Goal: Task Accomplishment & Management: Manage account settings

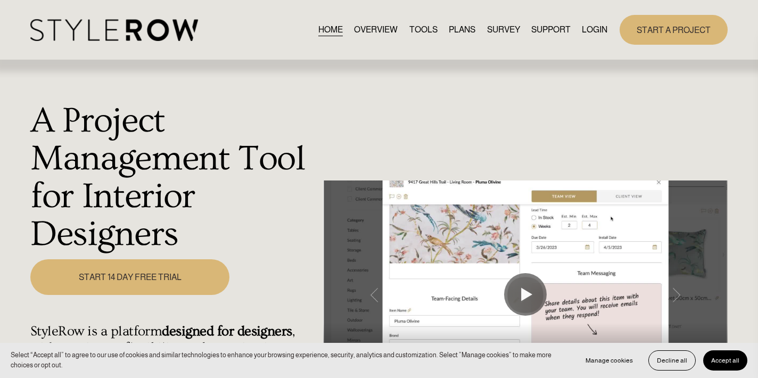
click at [587, 32] on link "LOGIN" at bounding box center [595, 30] width 26 height 14
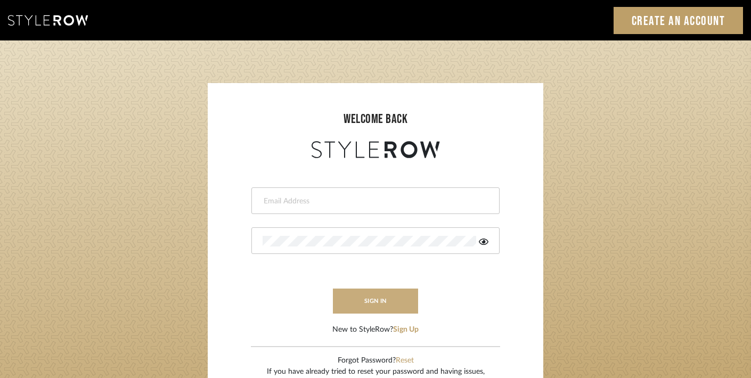
type input "trisha@tfoxproductions.com"
click at [375, 298] on button "sign in" at bounding box center [375, 301] width 85 height 25
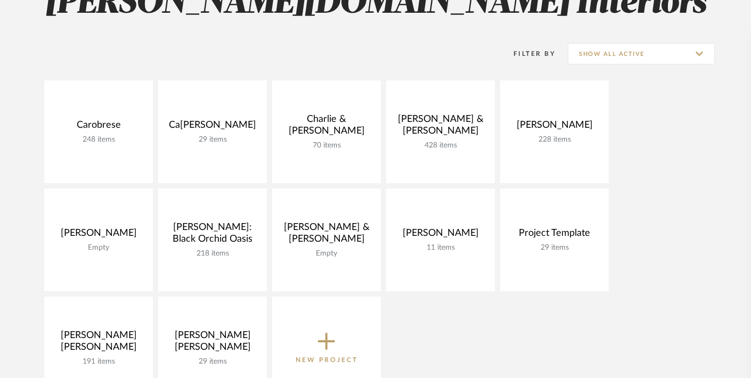
scroll to position [188, 0]
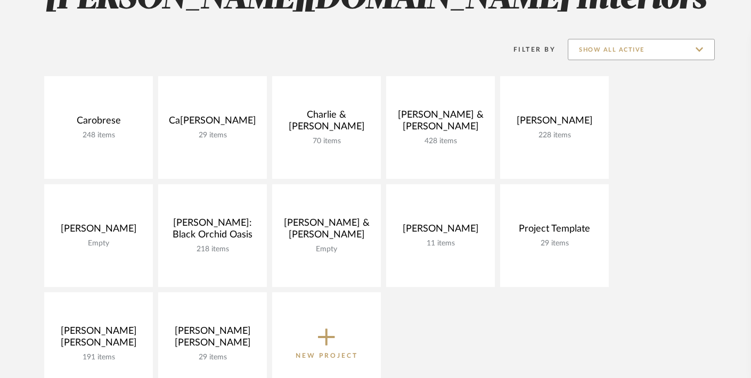
click at [635, 58] on input "Show All Active" at bounding box center [640, 49] width 147 height 21
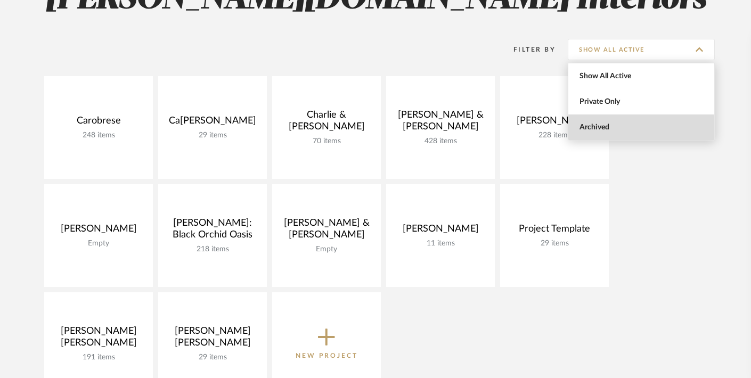
click at [620, 130] on span "Archived" at bounding box center [642, 127] width 126 height 9
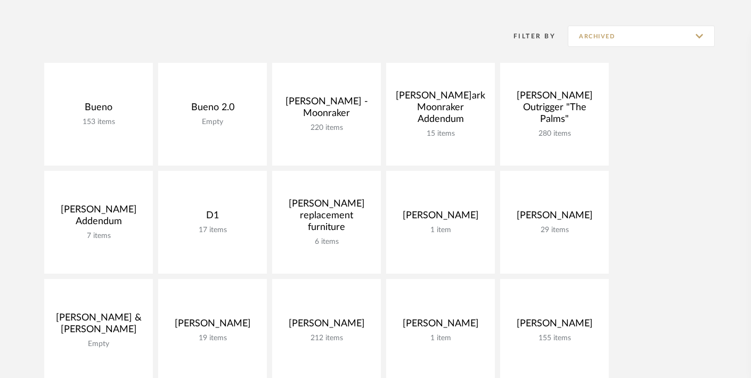
scroll to position [204, 0]
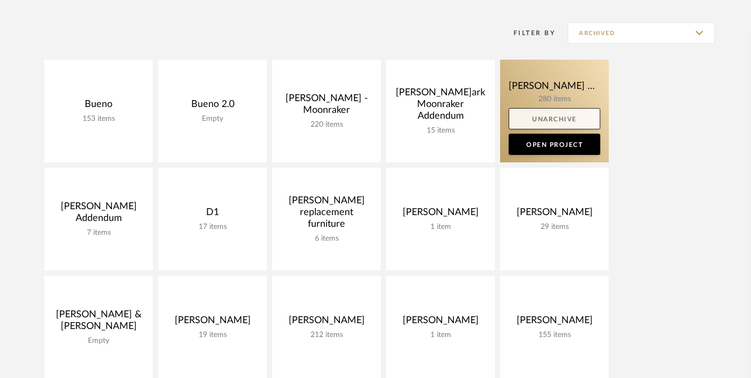
click at [543, 117] on link "Unarchive" at bounding box center [554, 118] width 92 height 21
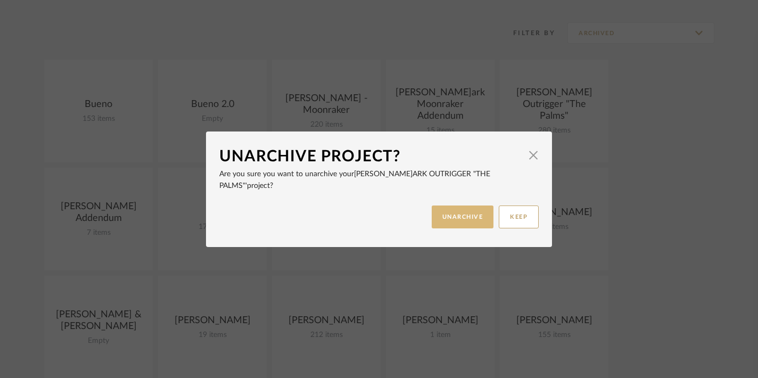
click at [464, 217] on button "UNARCHIVE" at bounding box center [463, 216] width 62 height 23
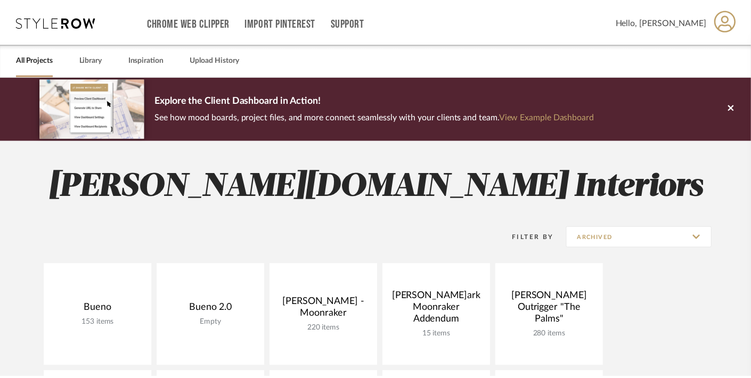
scroll to position [204, 0]
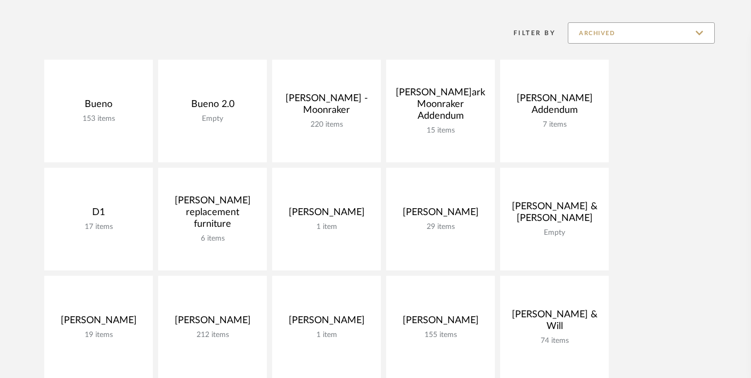
click at [619, 35] on input "Archived" at bounding box center [640, 32] width 147 height 21
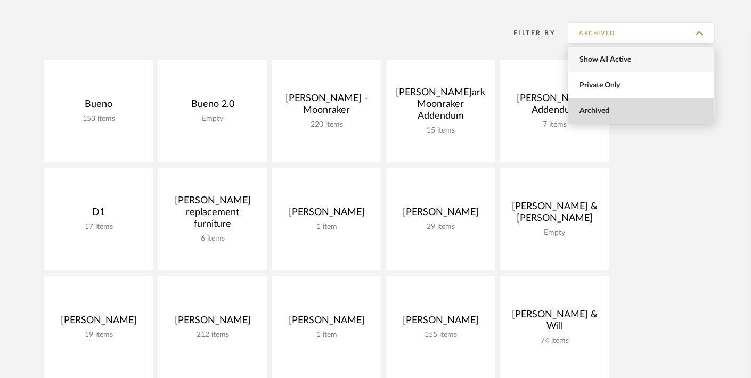
click at [614, 61] on span "Show All Active" at bounding box center [642, 59] width 126 height 9
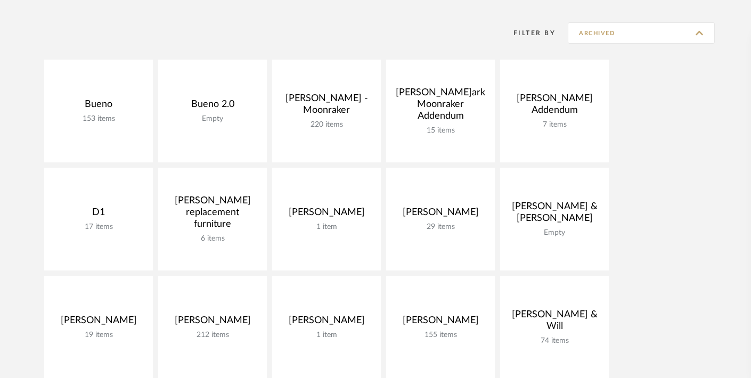
type input "Show All Active"
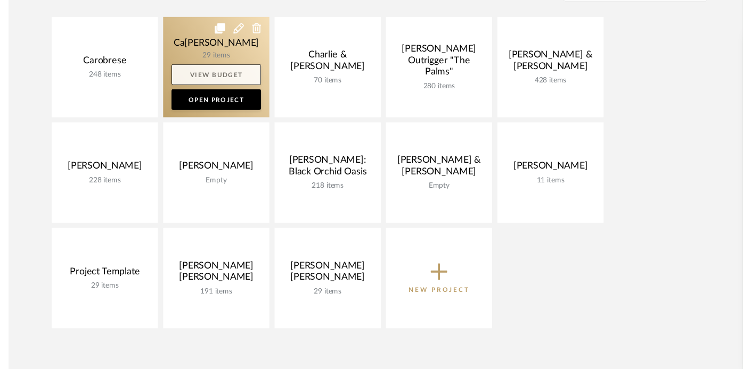
scroll to position [252, 0]
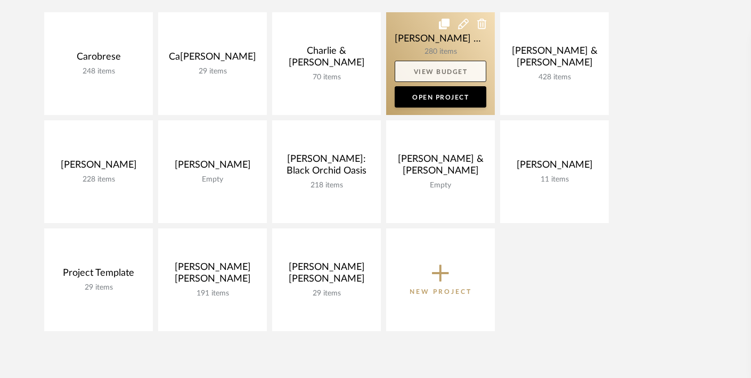
click at [435, 72] on link "View Budget" at bounding box center [440, 71] width 92 height 21
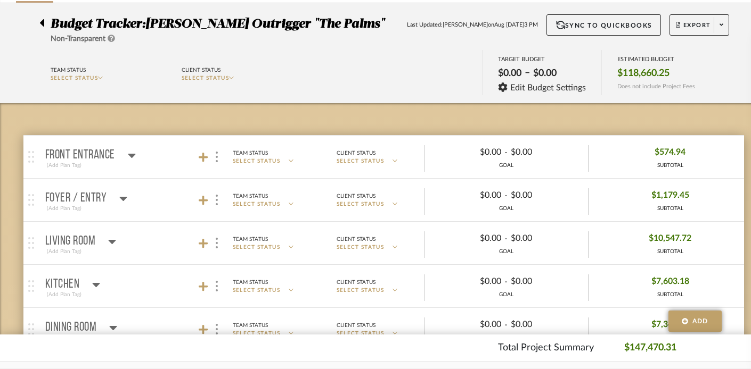
scroll to position [68, 0]
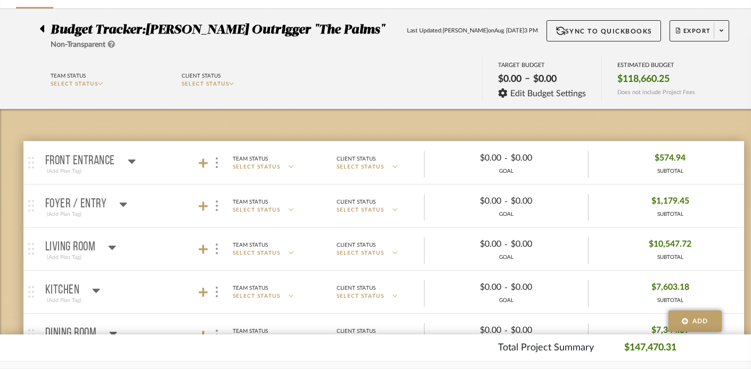
click at [131, 155] on icon at bounding box center [132, 161] width 8 height 13
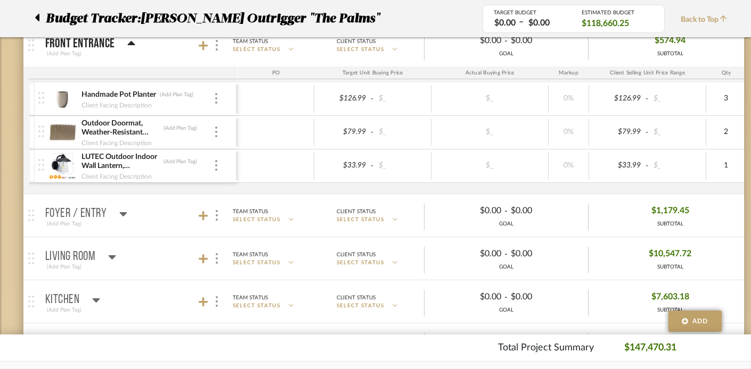
scroll to position [187, 0]
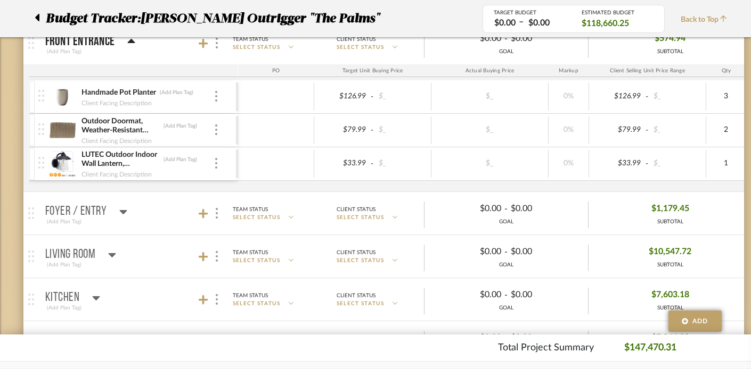
click at [122, 208] on icon at bounding box center [123, 211] width 8 height 13
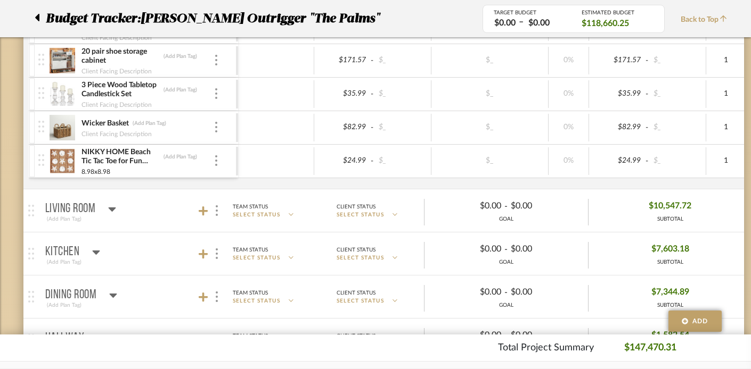
scroll to position [699, 0]
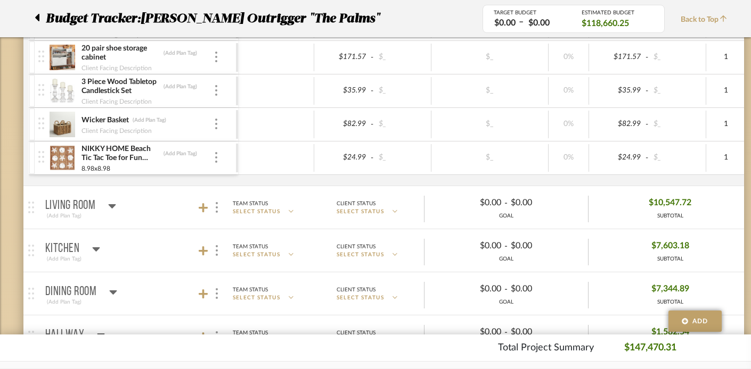
click at [110, 202] on icon at bounding box center [112, 206] width 8 height 13
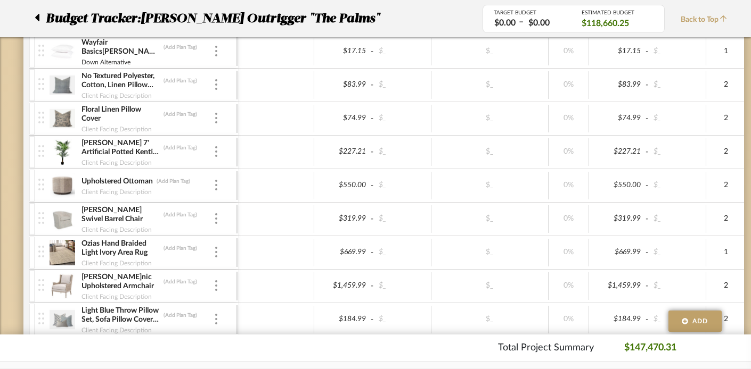
scroll to position [1279, 0]
click at [56, 180] on img at bounding box center [63, 185] width 26 height 26
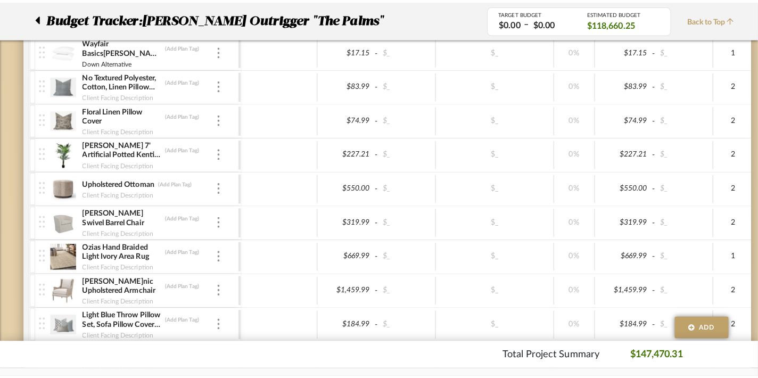
scroll to position [0, 0]
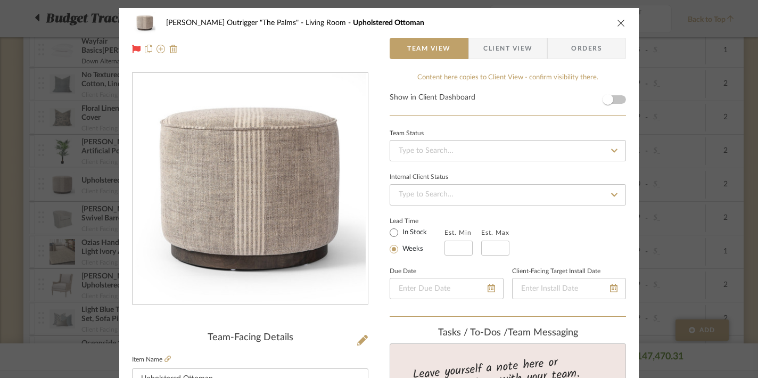
click at [160, 357] on label "Item Name" at bounding box center [151, 359] width 39 height 9
click at [166, 355] on link at bounding box center [167, 359] width 6 height 9
click at [617, 20] on icon "close" at bounding box center [621, 23] width 9 height 9
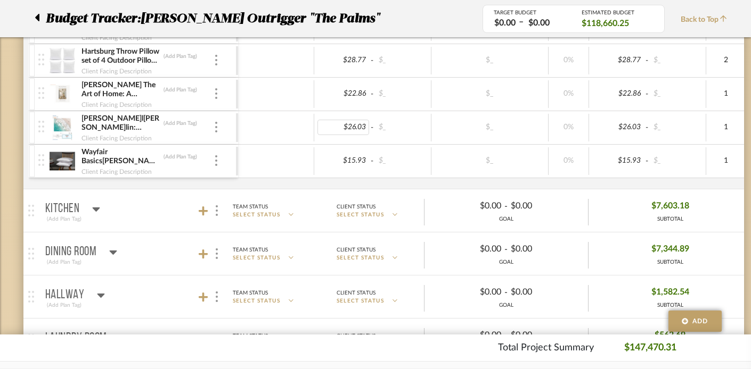
scroll to position [1652, 0]
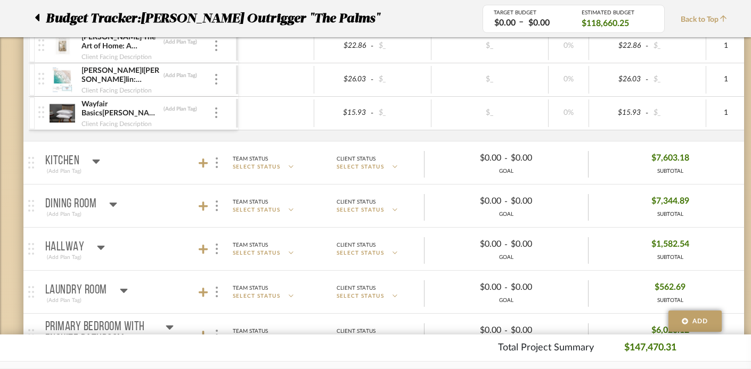
click at [93, 157] on icon at bounding box center [96, 161] width 8 height 13
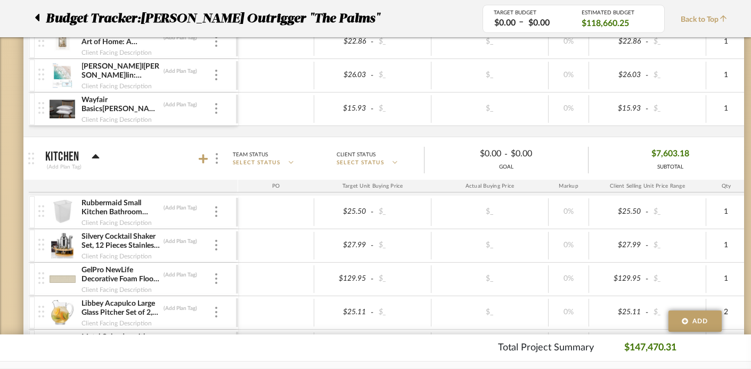
scroll to position [1649, 0]
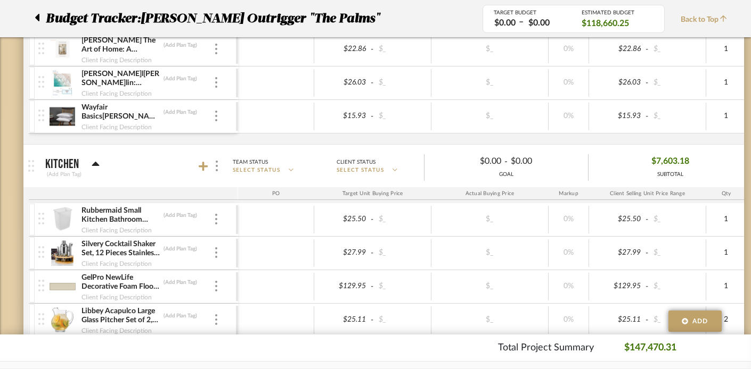
click at [93, 163] on icon at bounding box center [96, 164] width 8 height 13
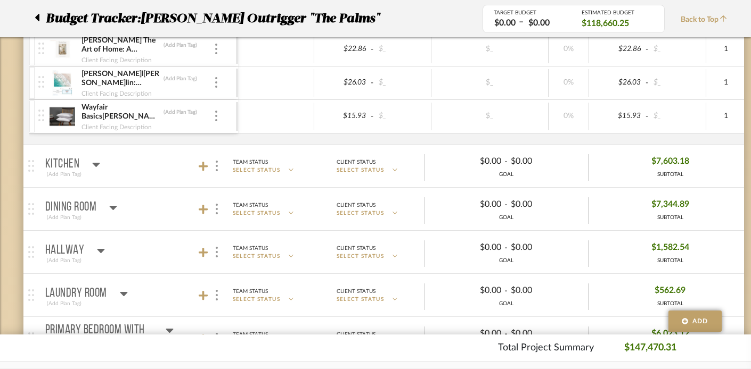
click at [113, 203] on icon at bounding box center [113, 207] width 8 height 13
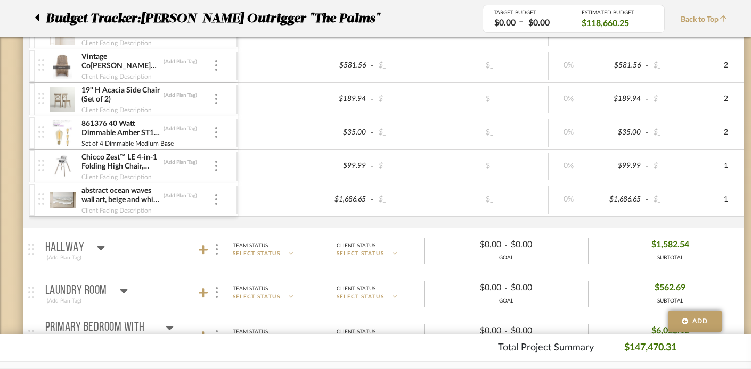
scroll to position [1927, 0]
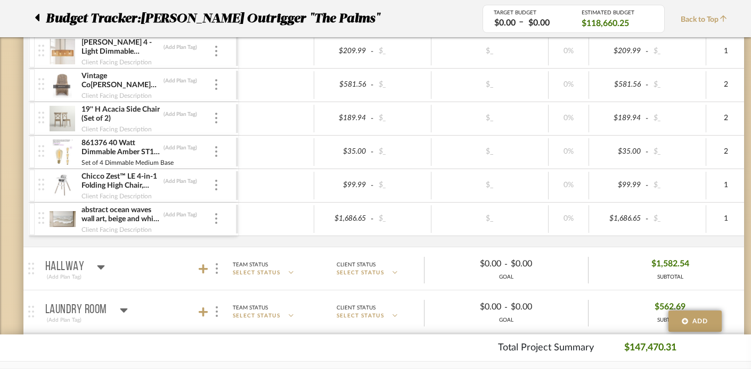
click at [99, 263] on icon at bounding box center [101, 267] width 8 height 13
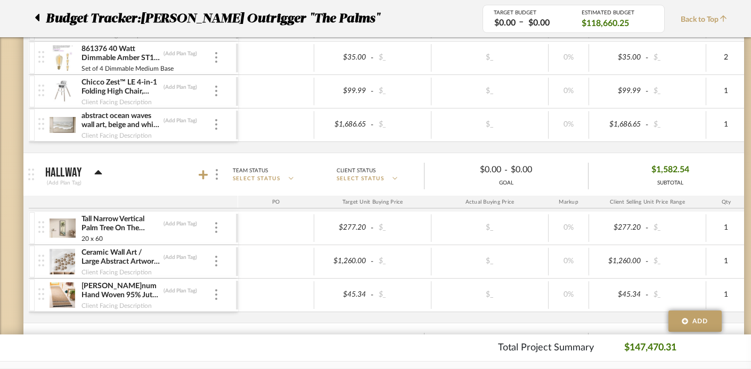
scroll to position [2059, 0]
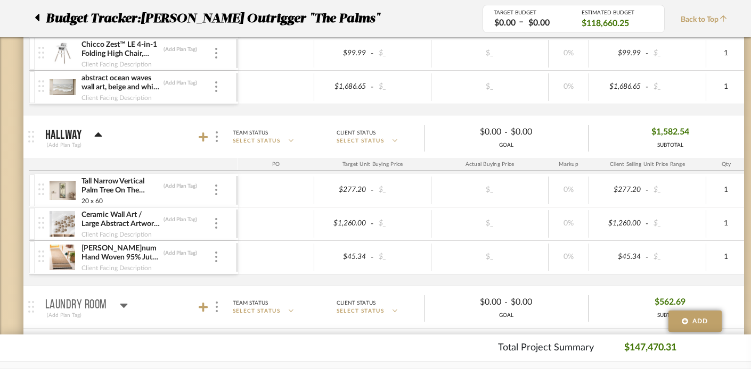
click at [98, 136] on icon at bounding box center [98, 135] width 8 height 13
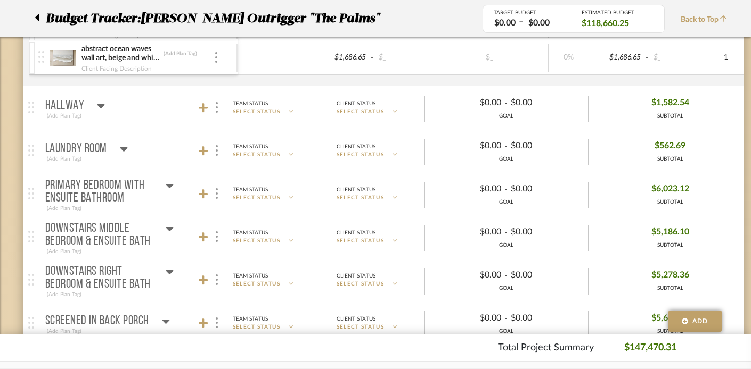
scroll to position [2095, 0]
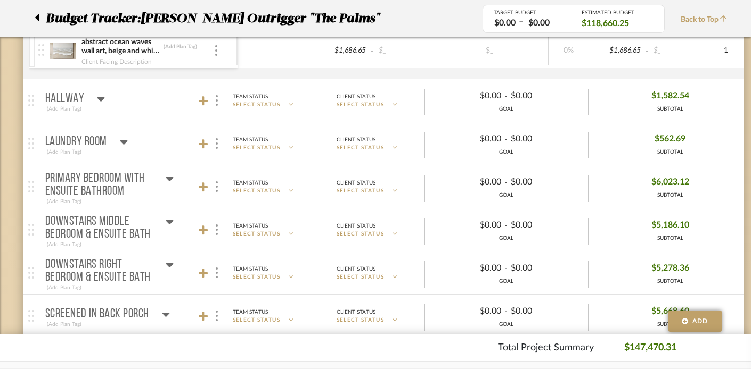
click at [171, 175] on icon at bounding box center [170, 178] width 8 height 13
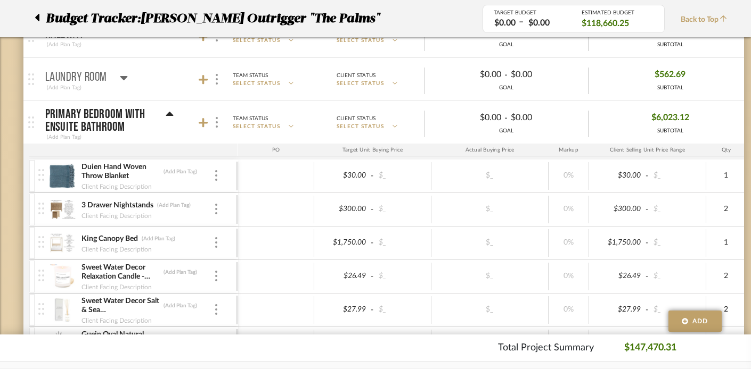
scroll to position [2135, 0]
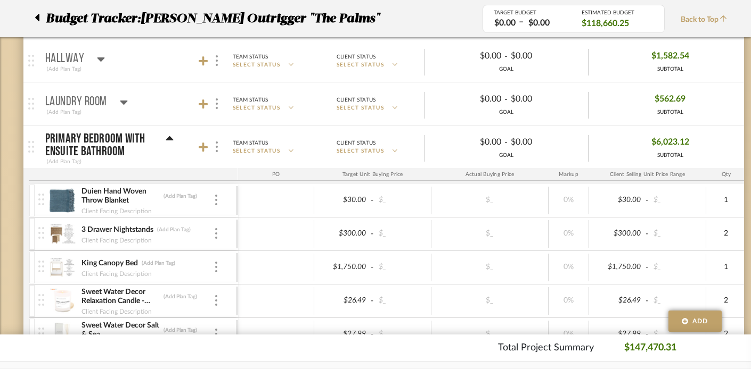
click at [168, 136] on icon at bounding box center [170, 139] width 8 height 13
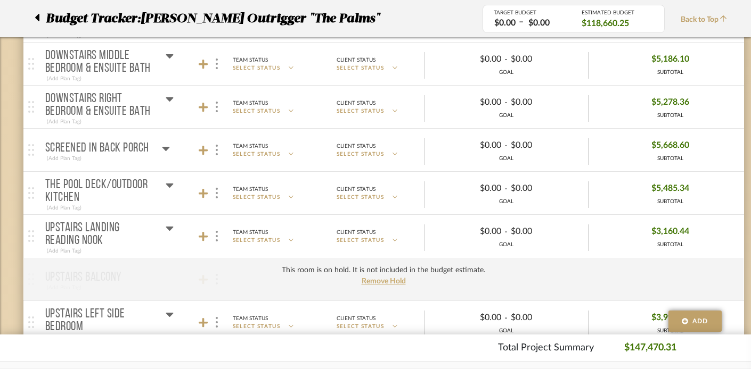
scroll to position [2273, 0]
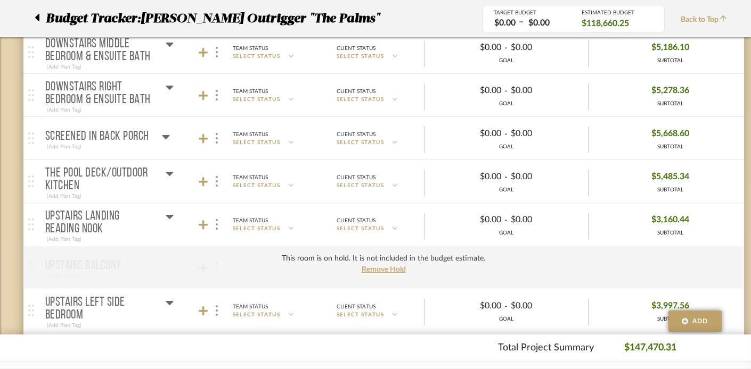
click at [169, 215] on icon at bounding box center [170, 216] width 8 height 13
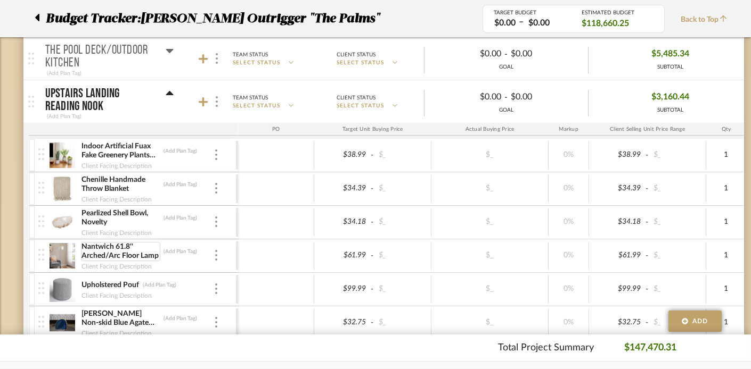
scroll to position [2355, 0]
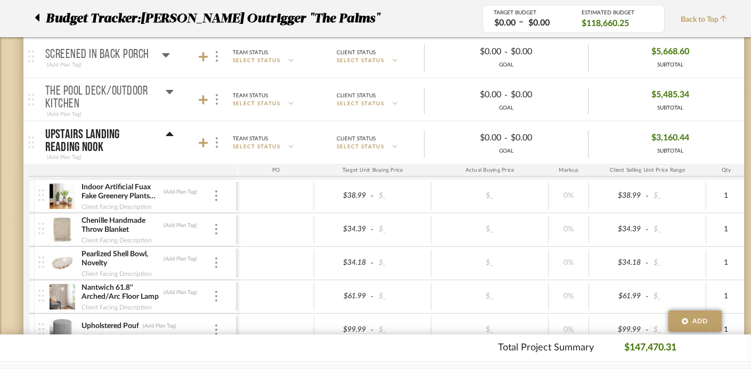
click at [167, 132] on icon at bounding box center [170, 134] width 8 height 13
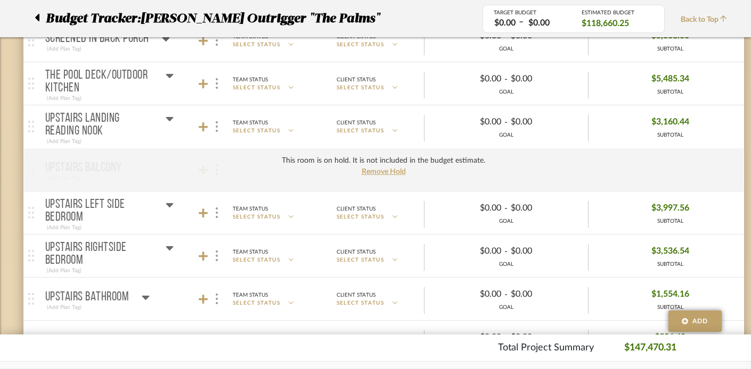
scroll to position [2375, 0]
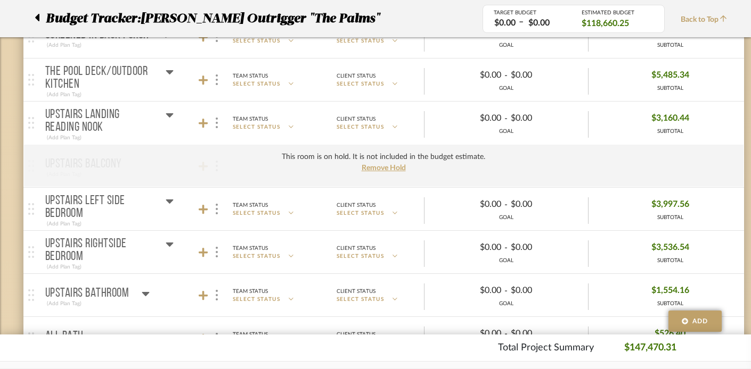
click at [170, 200] on icon at bounding box center [169, 202] width 7 height 4
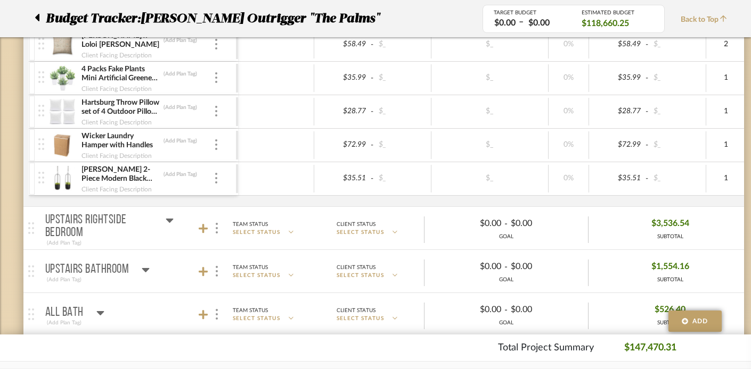
scroll to position [3102, 0]
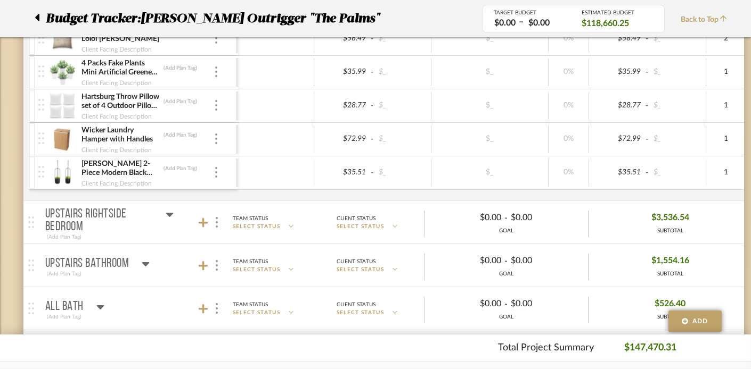
click at [163, 212] on div "Upstairs Rightside bedroom" at bounding box center [109, 221] width 128 height 26
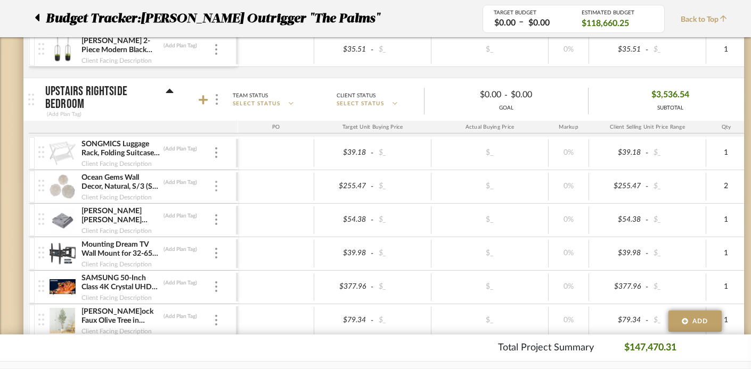
scroll to position [3199, 0]
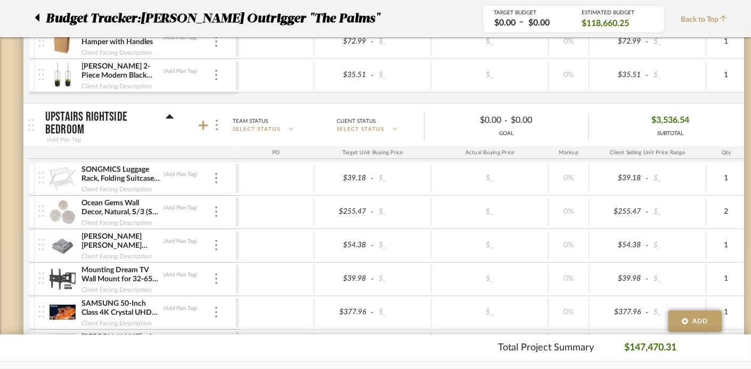
click at [170, 115] on icon at bounding box center [169, 116] width 7 height 4
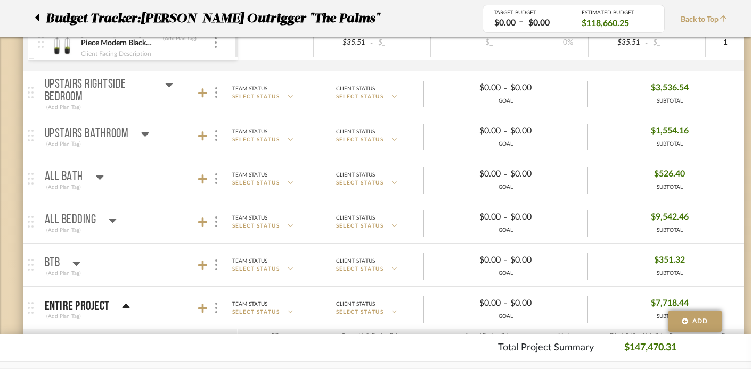
scroll to position [3235, 1]
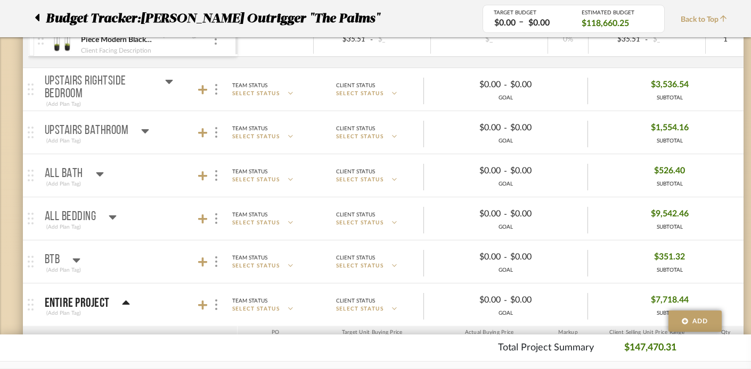
click at [142, 129] on icon at bounding box center [145, 131] width 8 height 13
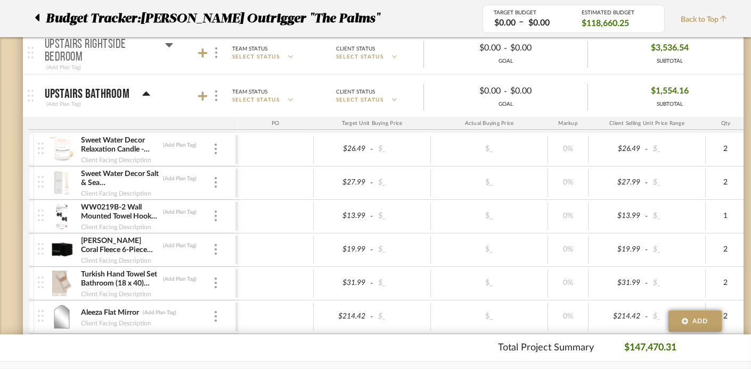
scroll to position [3271, 1]
click at [142, 95] on icon at bounding box center [145, 94] width 7 height 4
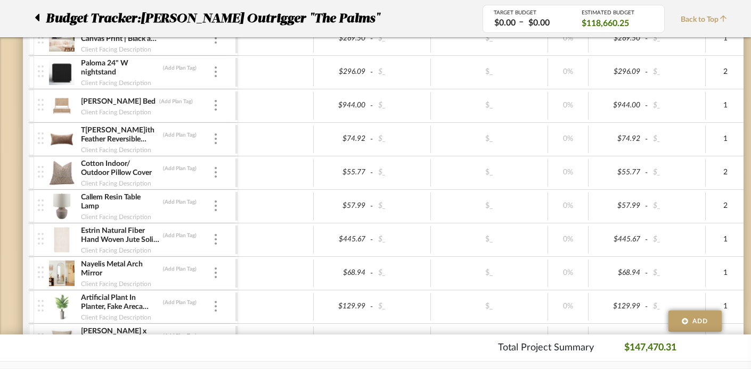
scroll to position [2491, 1]
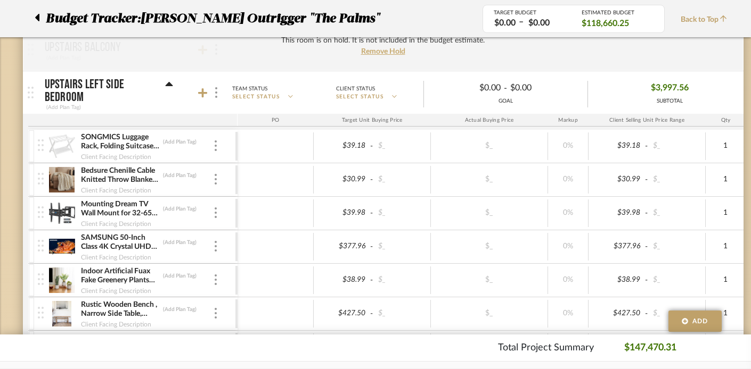
click at [167, 84] on icon at bounding box center [168, 84] width 7 height 4
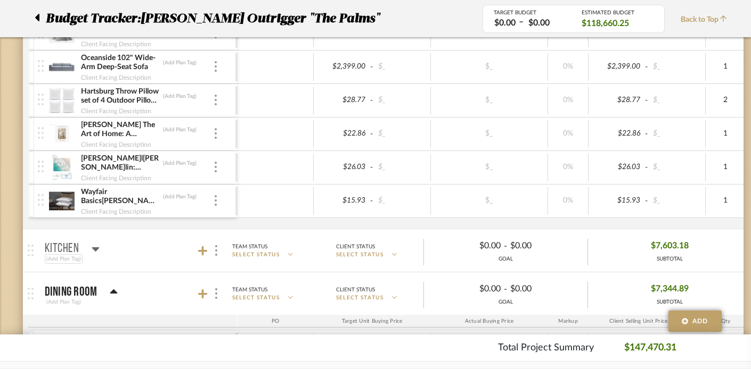
scroll to position [1604, 1]
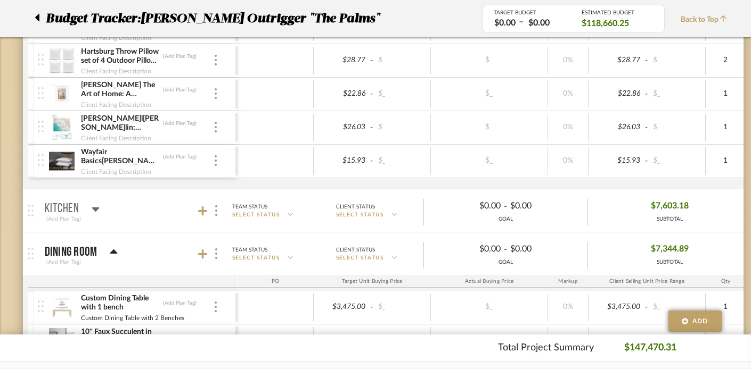
click at [113, 252] on icon at bounding box center [113, 252] width 7 height 4
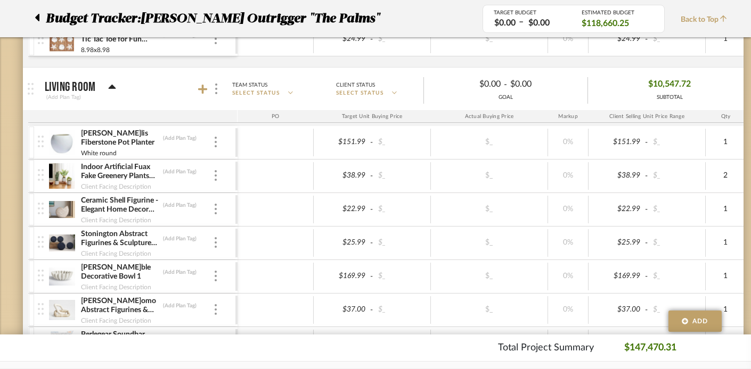
scroll to position [804, 1]
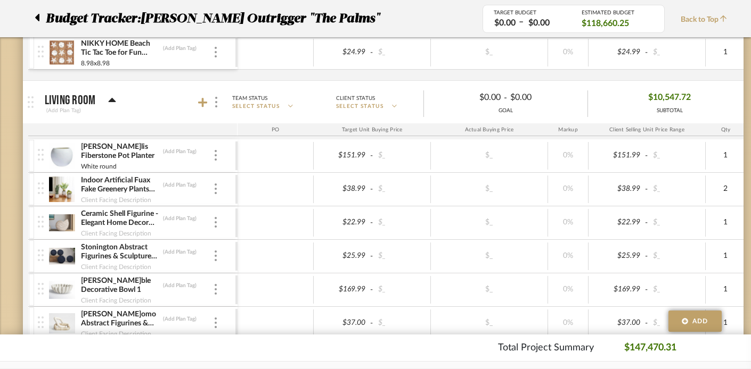
click at [109, 101] on icon at bounding box center [112, 100] width 7 height 4
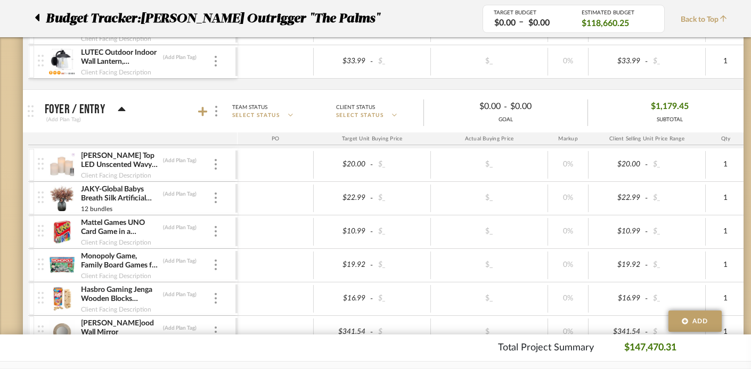
scroll to position [268, 1]
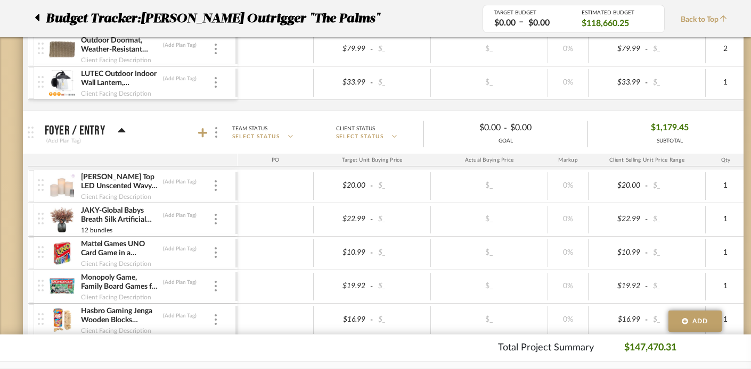
click at [118, 128] on icon at bounding box center [122, 131] width 8 height 13
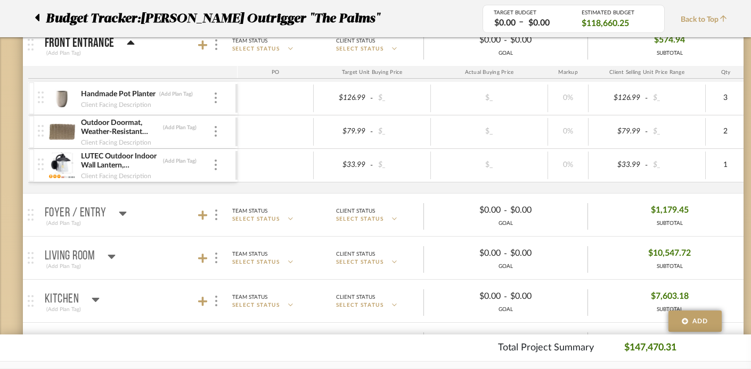
scroll to position [175, 1]
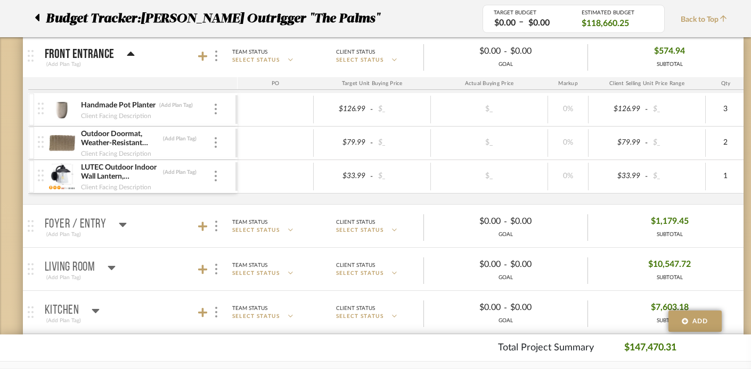
click at [131, 53] on icon at bounding box center [131, 54] width 8 height 13
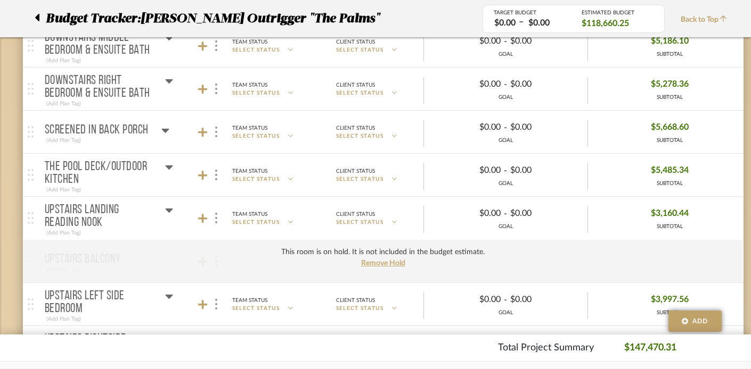
scroll to position [539, 1]
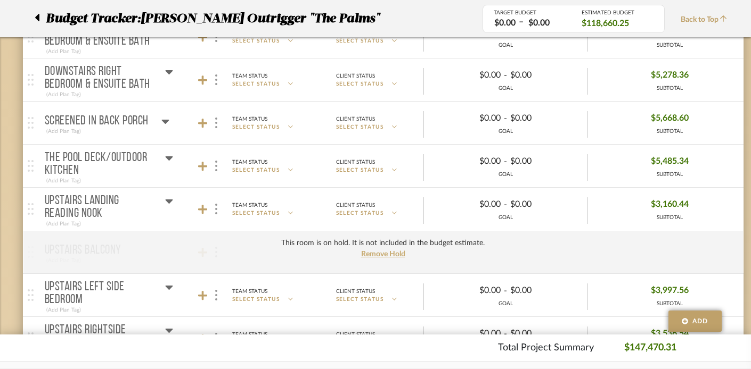
click at [168, 154] on icon at bounding box center [169, 158] width 8 height 13
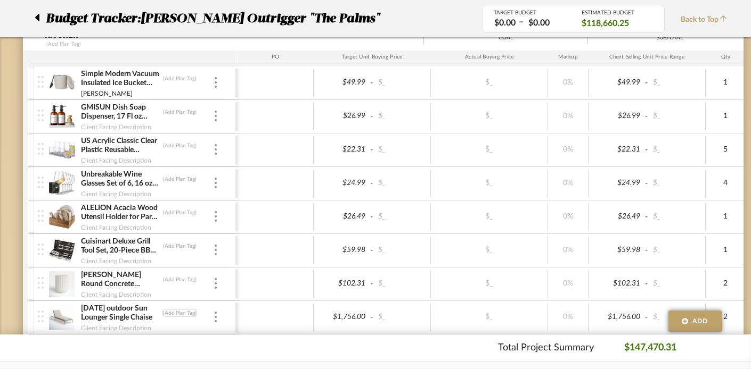
scroll to position [548, 1]
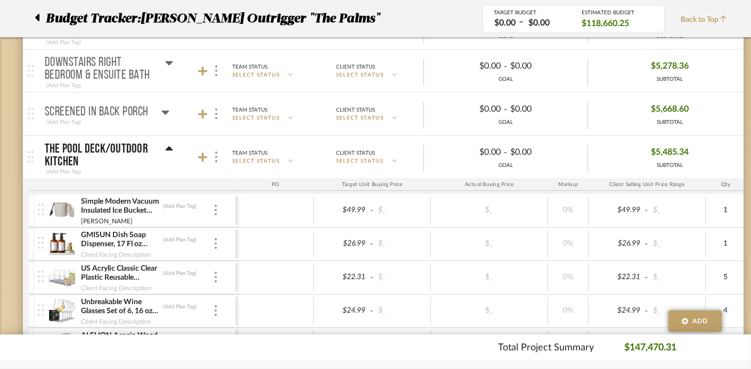
click at [167, 148] on icon at bounding box center [168, 148] width 7 height 4
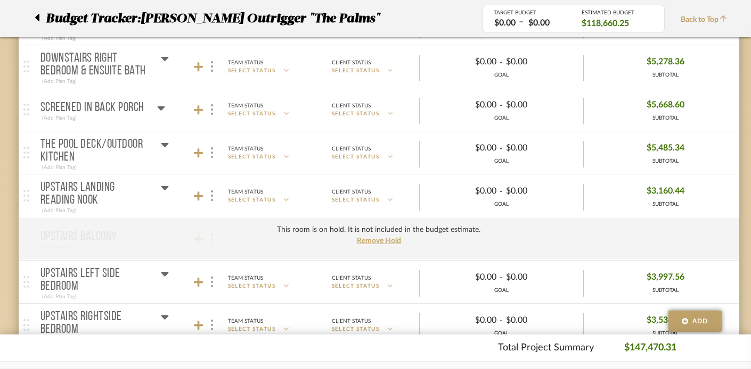
scroll to position [0, 5]
